Goal: Task Accomplishment & Management: Use online tool/utility

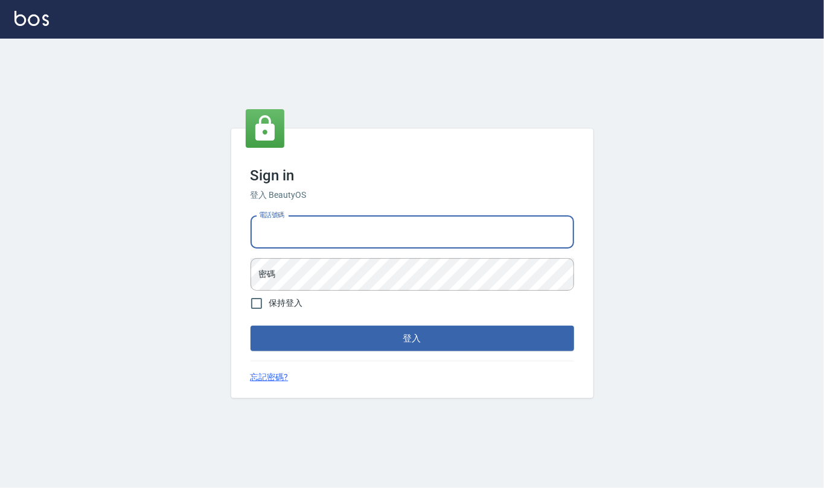
click at [326, 223] on input "電話號碼" at bounding box center [411, 232] width 323 height 33
type input "24212651"
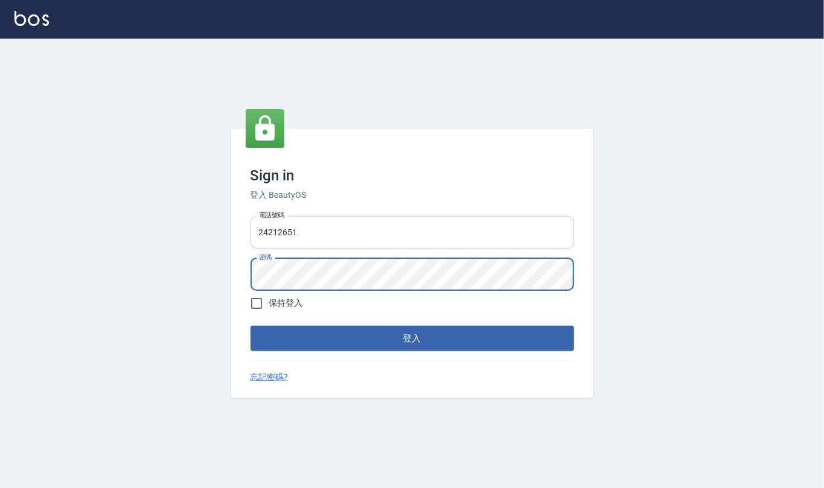
click at [250, 326] on button "登入" at bounding box center [411, 338] width 323 height 25
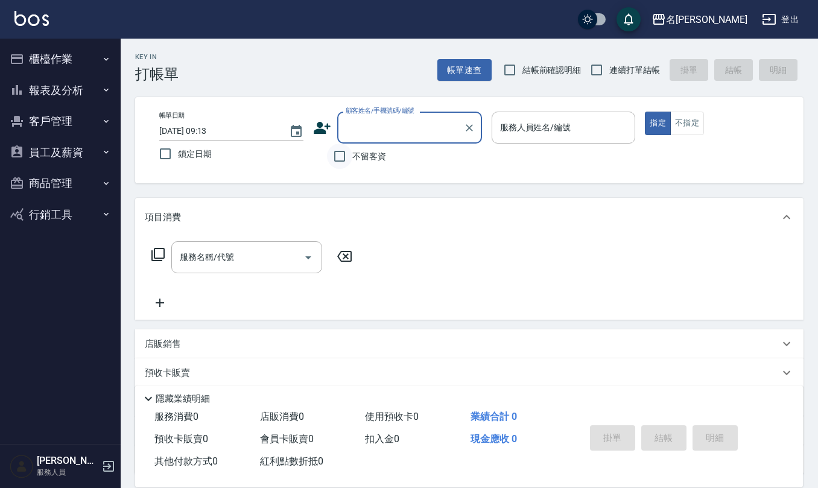
click at [346, 159] on input "不留客資" at bounding box center [339, 156] width 25 height 25
checkbox input "true"
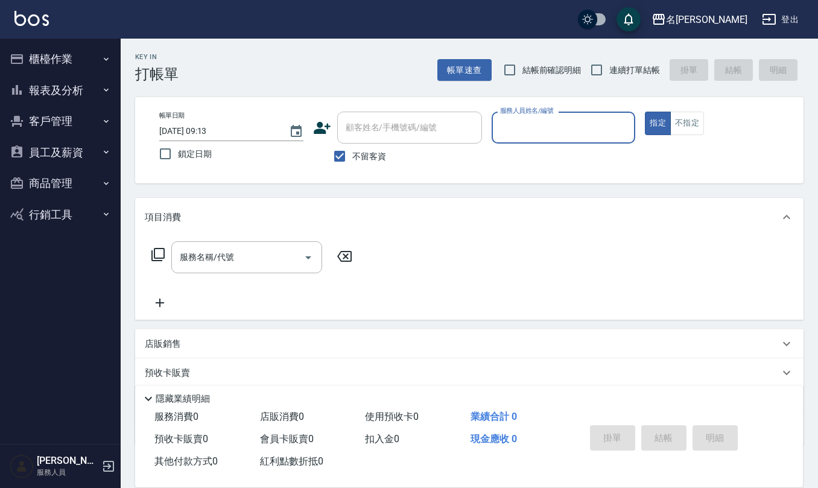
drag, startPoint x: 513, startPoint y: 68, endPoint x: 534, endPoint y: 63, distance: 21.7
click at [513, 68] on input "結帳前確認明細" at bounding box center [509, 69] width 25 height 25
checkbox input "true"
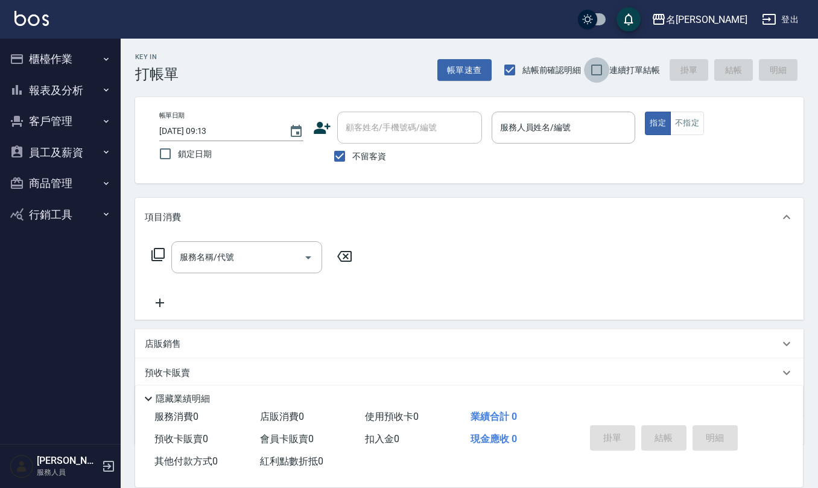
click at [599, 68] on input "連續打單結帳" at bounding box center [596, 69] width 25 height 25
checkbox input "true"
click at [525, 133] on div "服務人員姓名/編號 服務人員姓名/編號" at bounding box center [564, 128] width 144 height 32
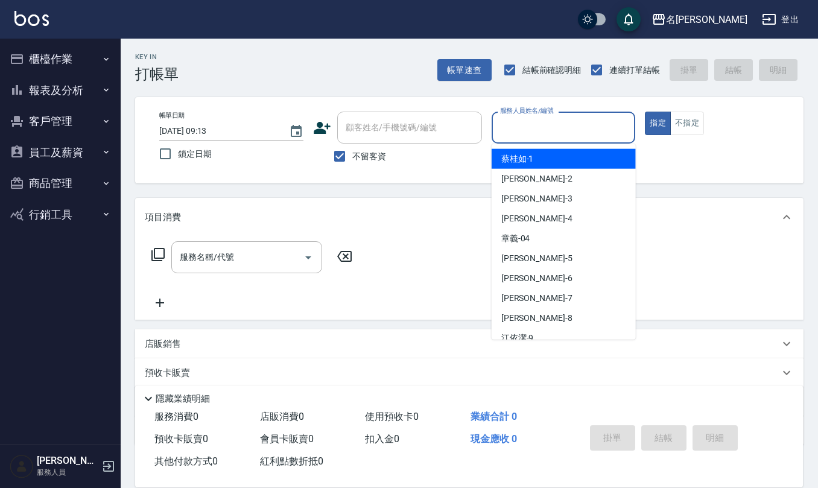
click at [525, 133] on input "服務人員姓名/編號" at bounding box center [563, 127] width 133 height 21
